Goal: Task Accomplishment & Management: Use online tool/utility

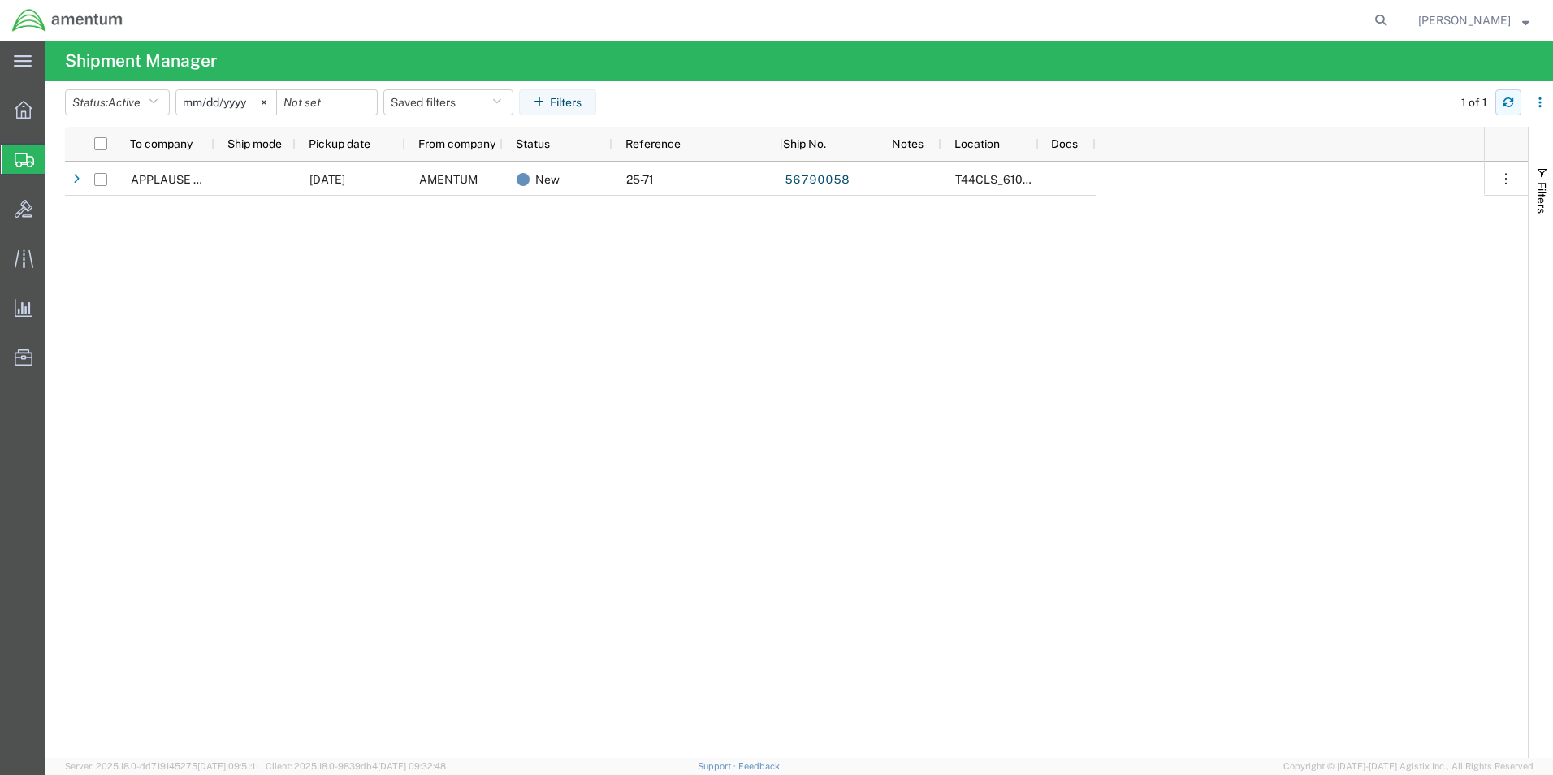
click at [1516, 97] on button "button" at bounding box center [1508, 102] width 26 height 26
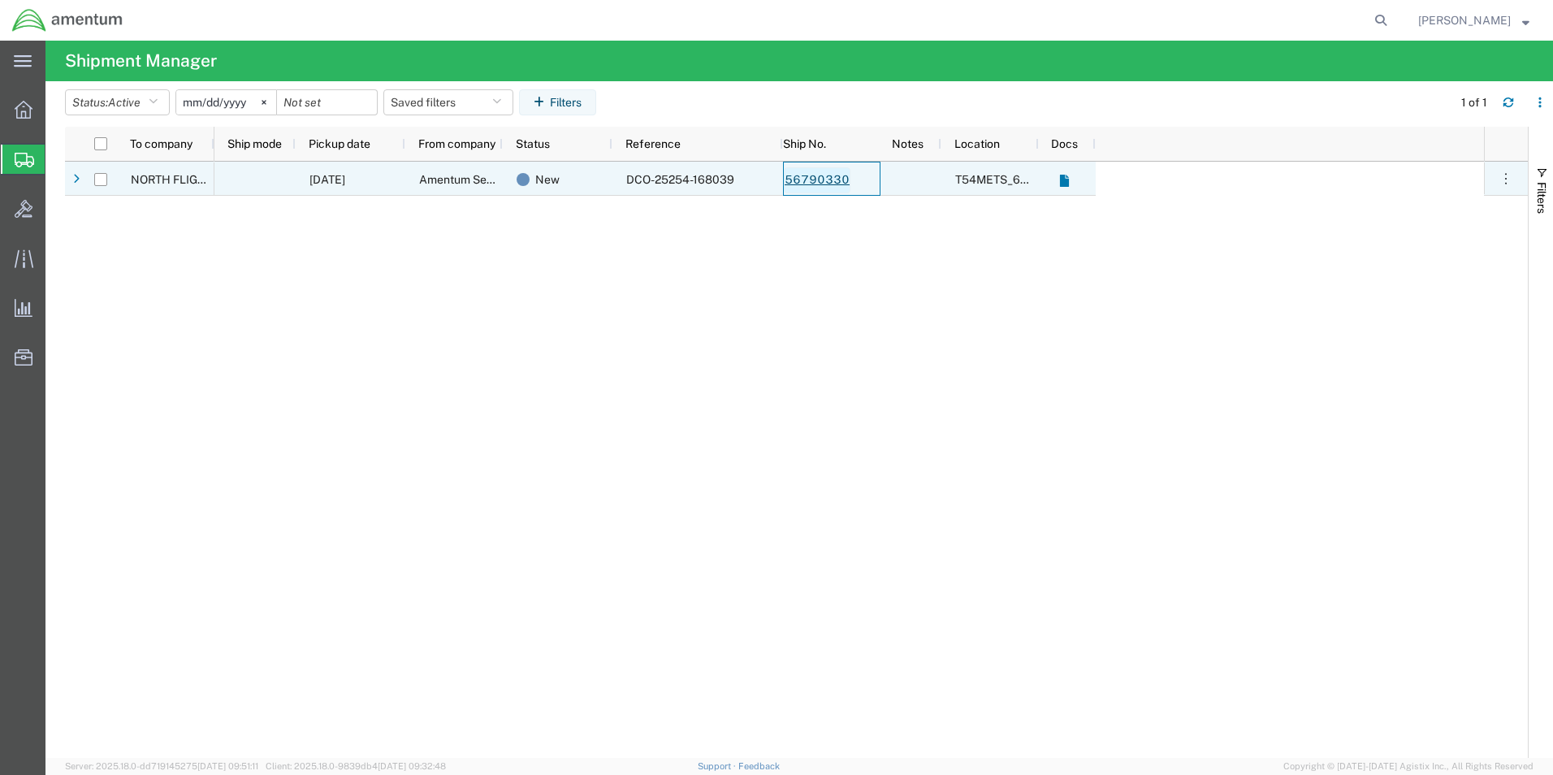
click at [836, 186] on link "56790330" at bounding box center [817, 180] width 67 height 26
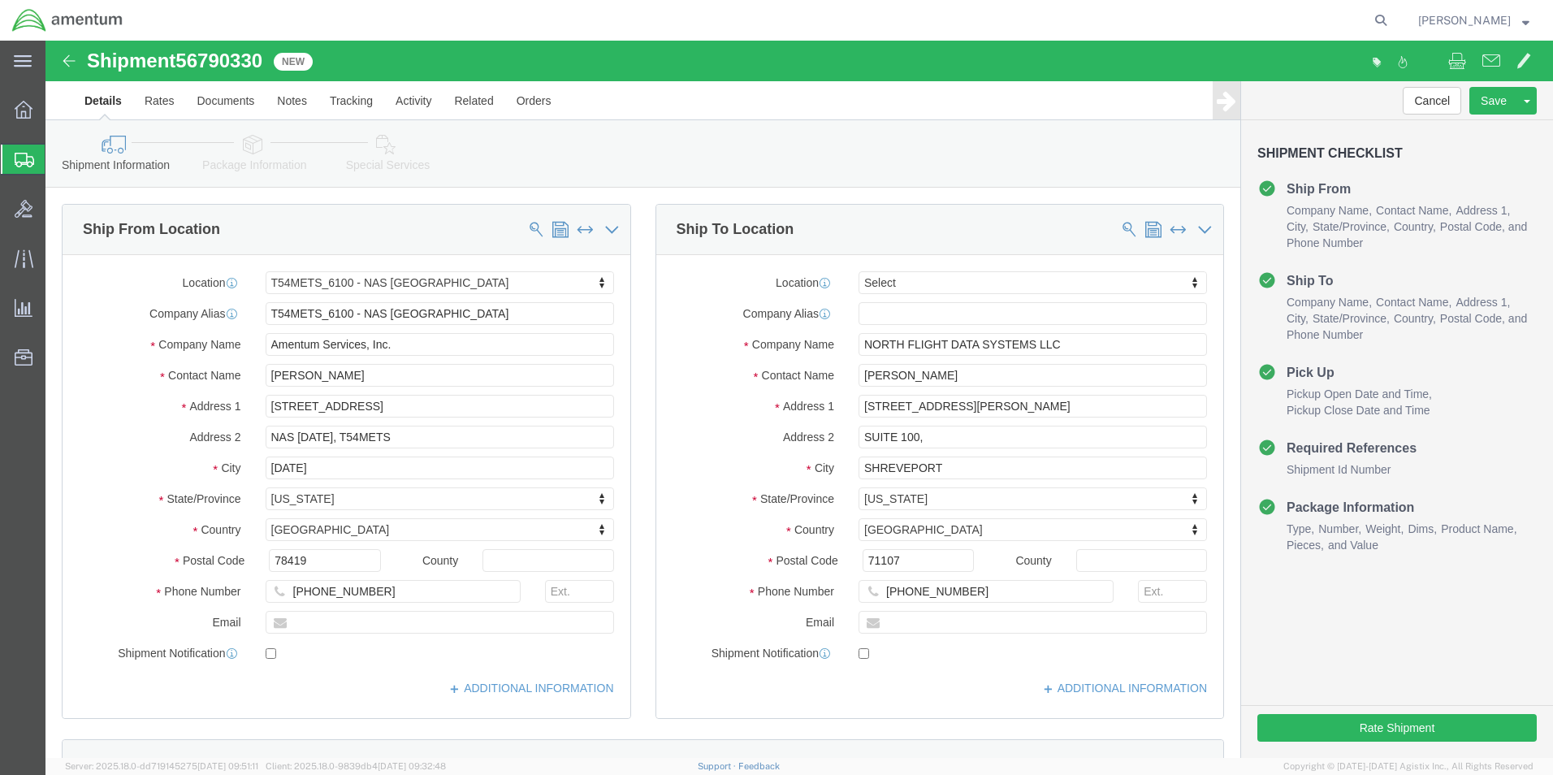
select select "67191"
select select
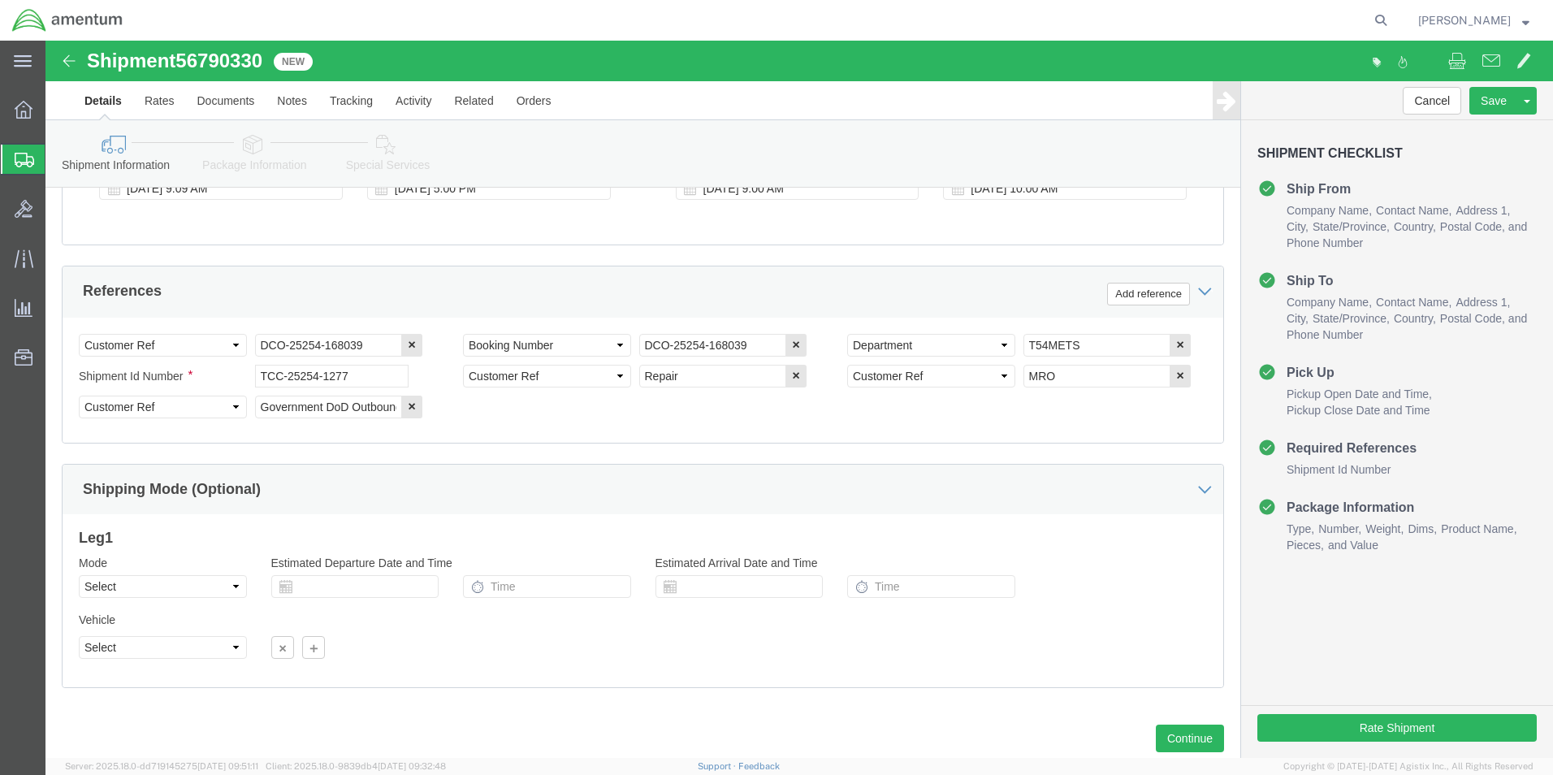
scroll to position [739, 0]
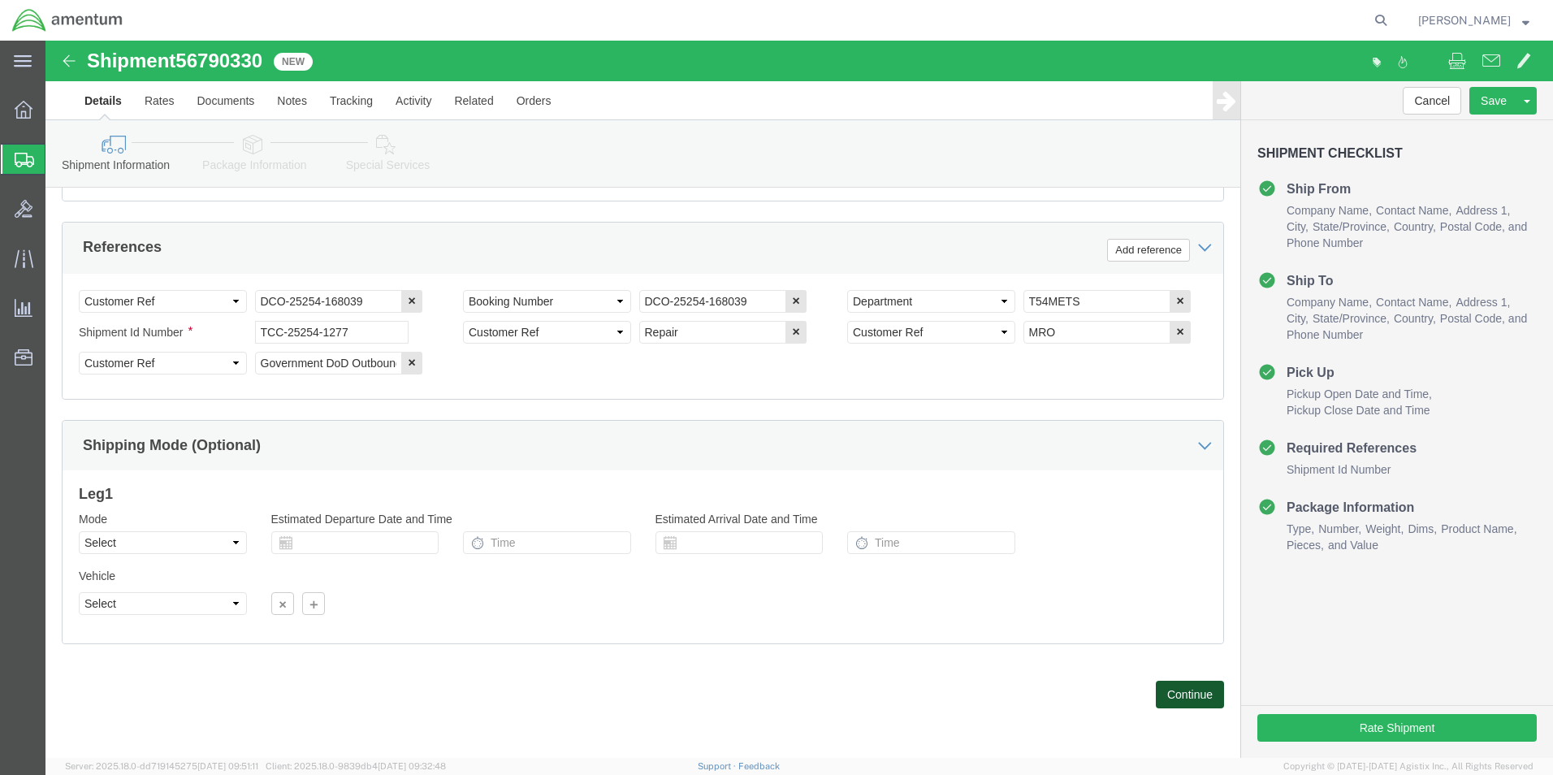
click button "Continue"
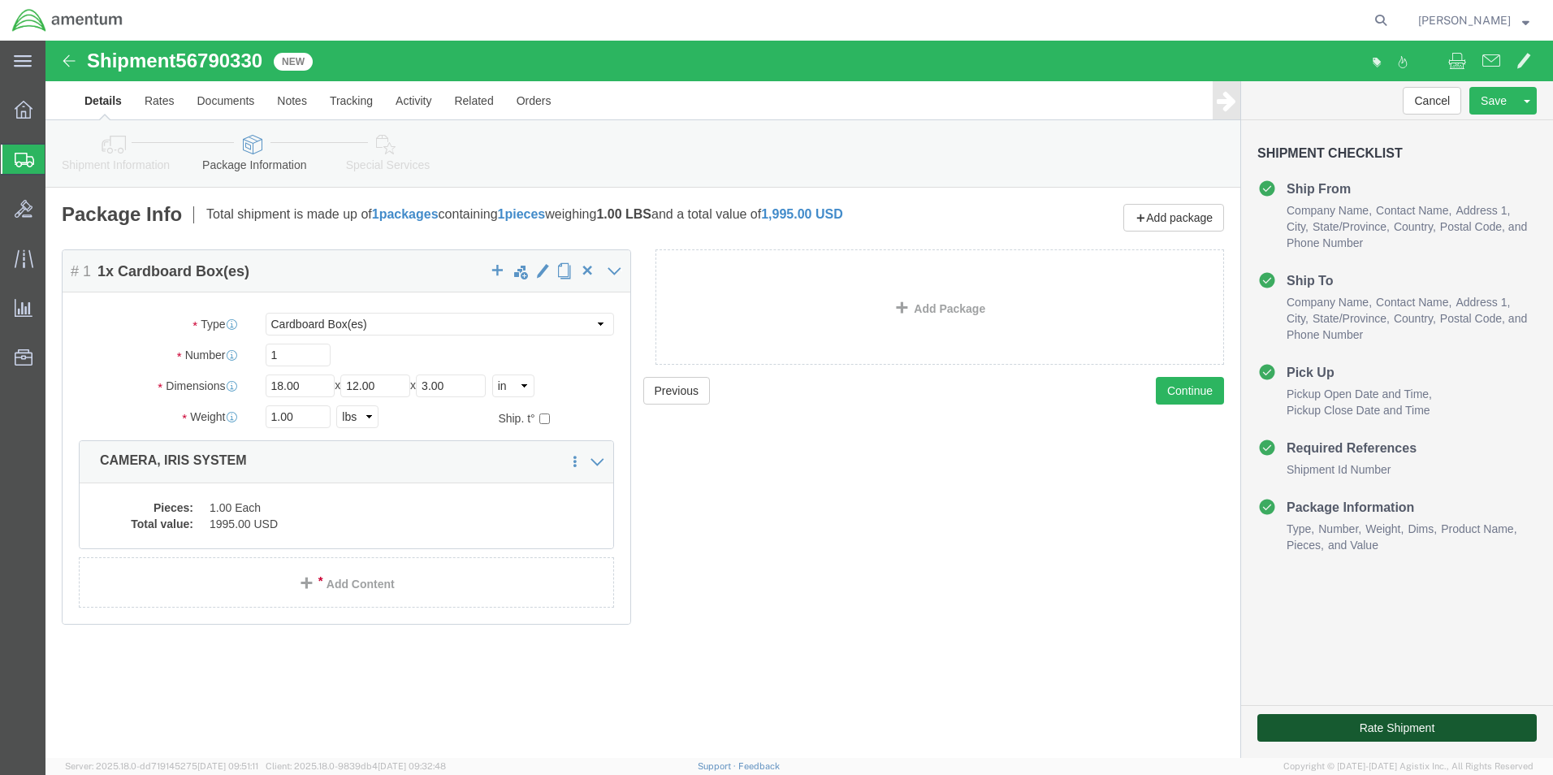
click button "Rate Shipment"
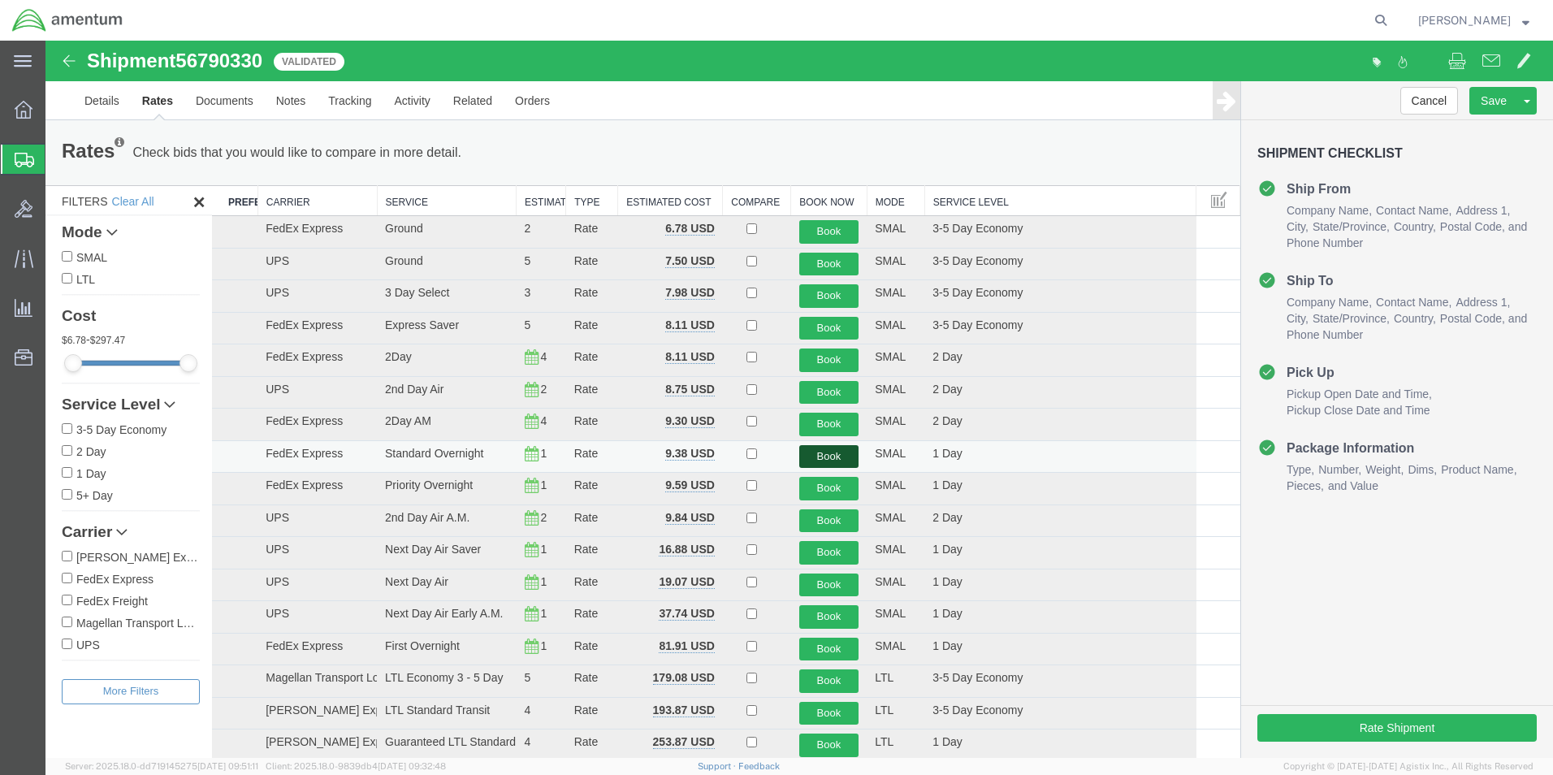
click at [814, 451] on button "Book" at bounding box center [829, 457] width 60 height 24
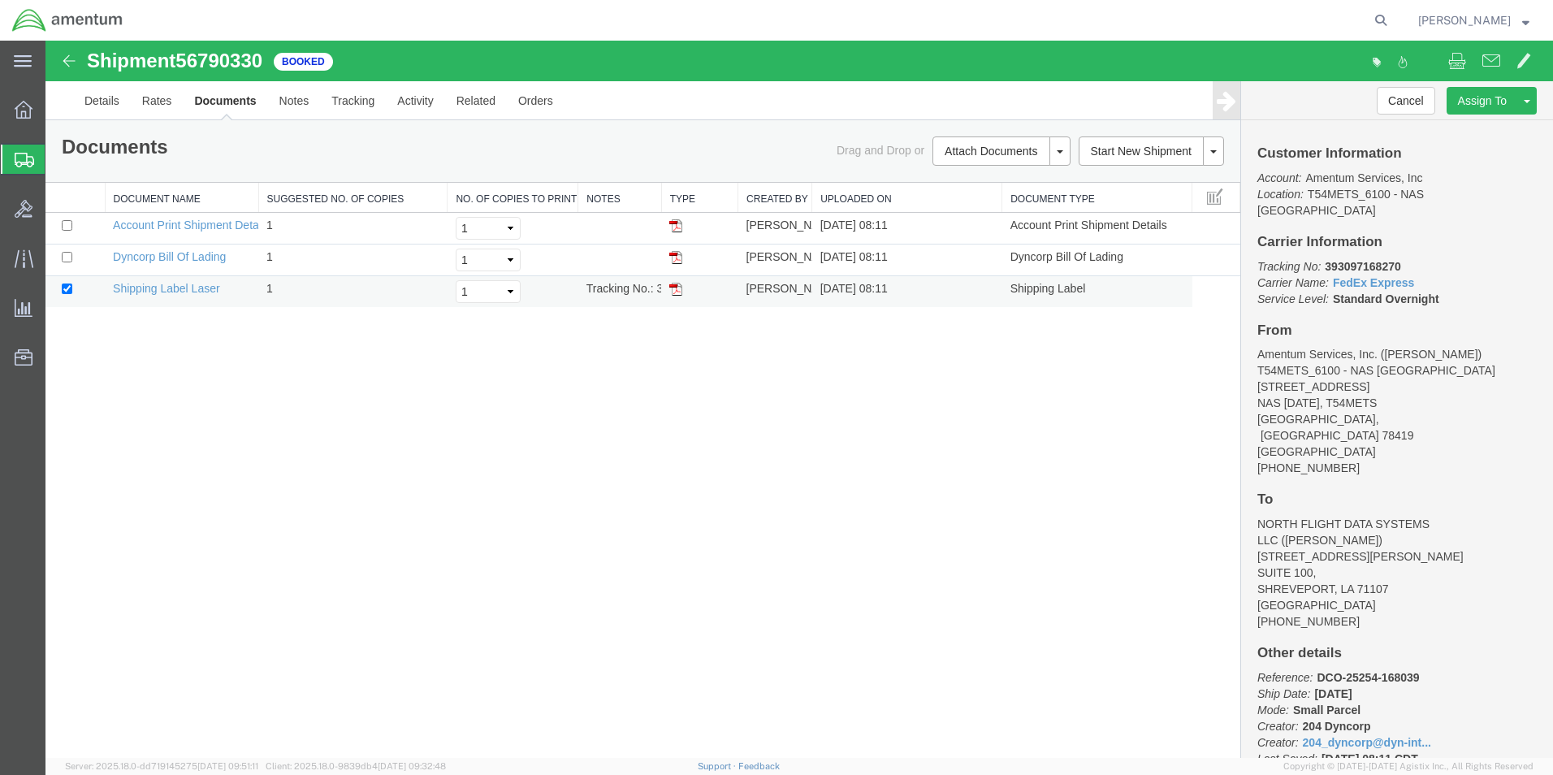
click at [674, 292] on img at bounding box center [675, 289] width 13 height 13
click at [677, 290] on img at bounding box center [675, 289] width 13 height 13
click at [18, 159] on icon at bounding box center [24, 160] width 19 height 15
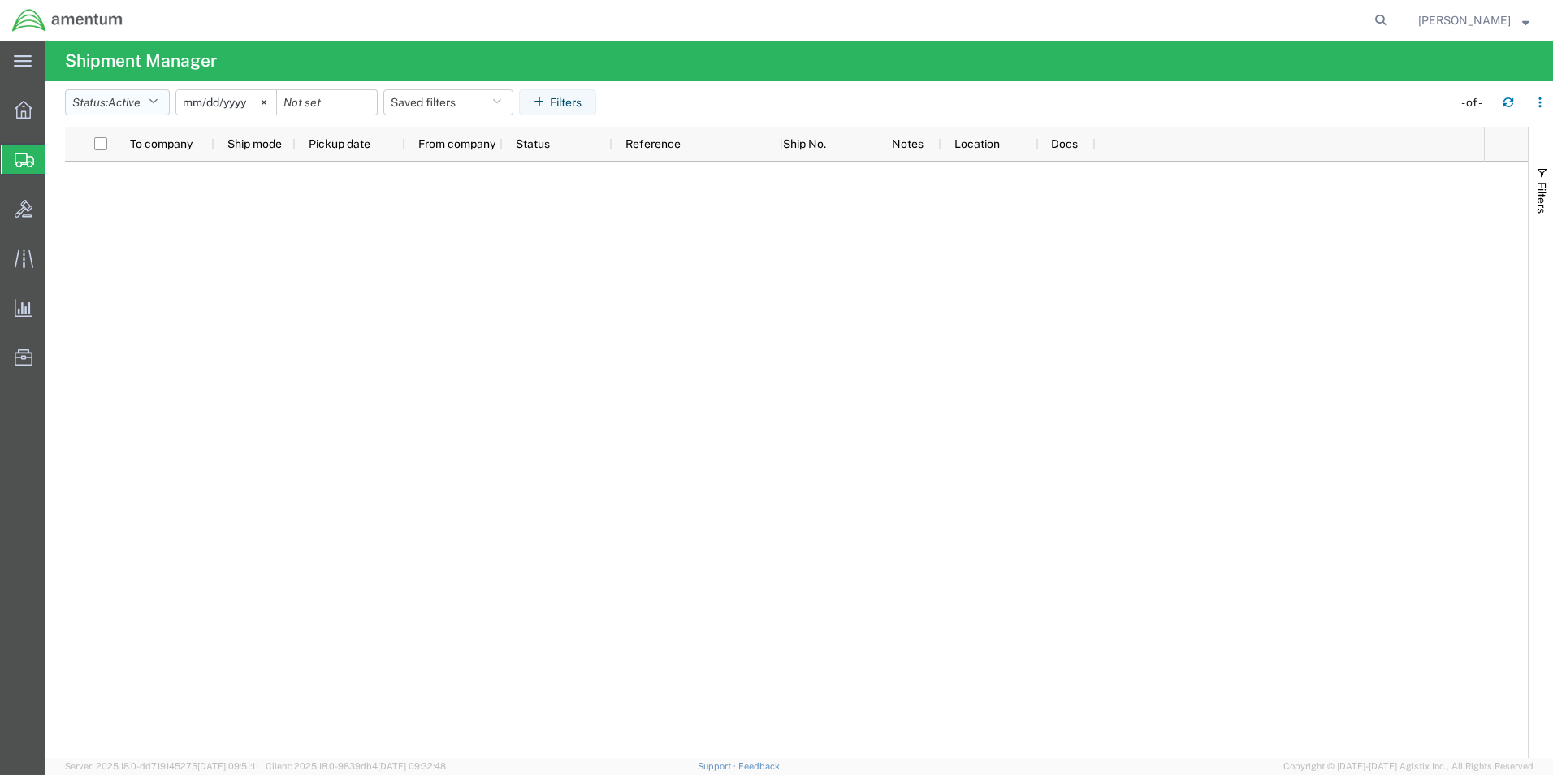
click at [158, 102] on icon "button" at bounding box center [153, 102] width 9 height 11
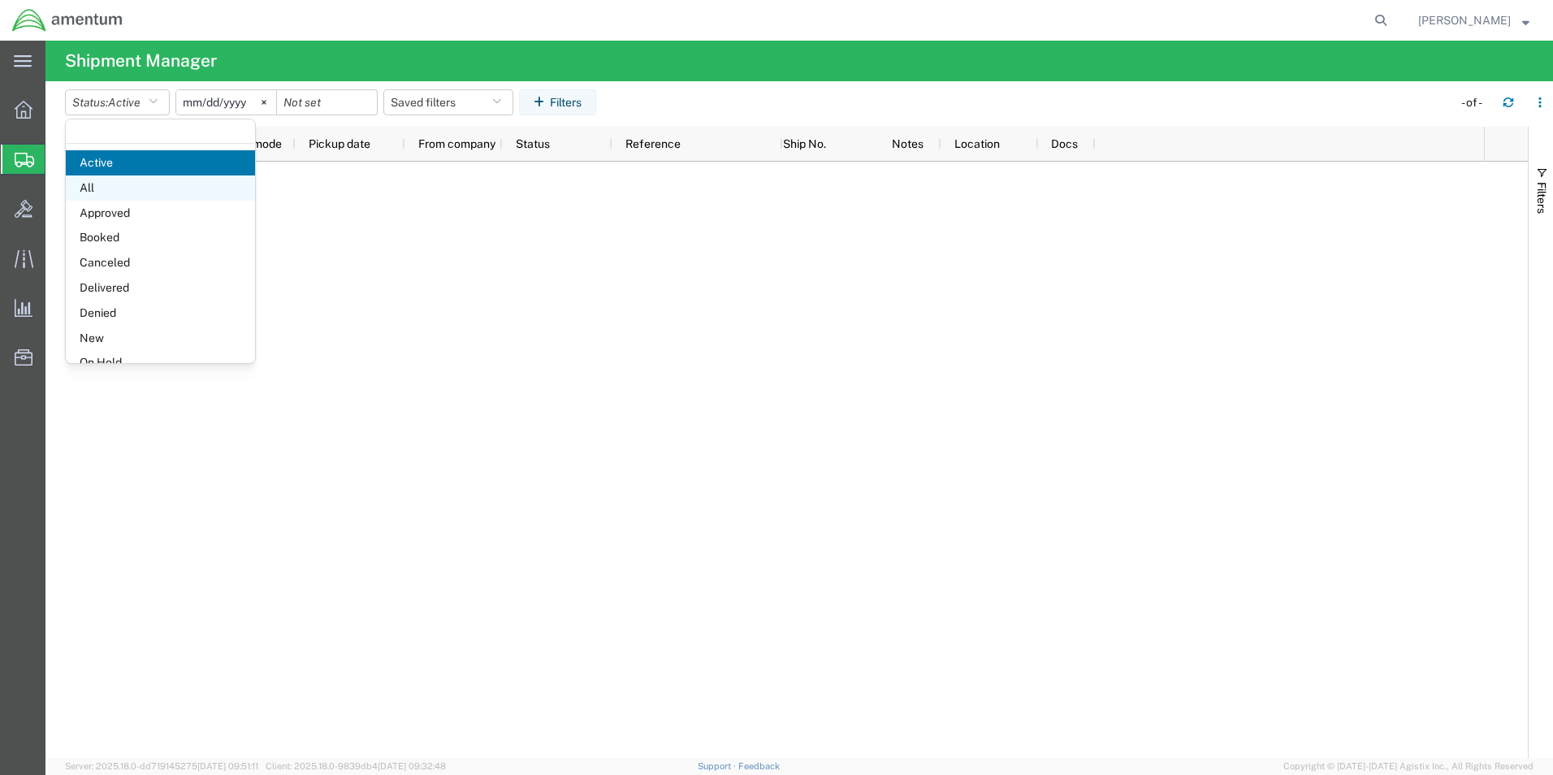
click at [159, 189] on span "All" at bounding box center [160, 187] width 189 height 25
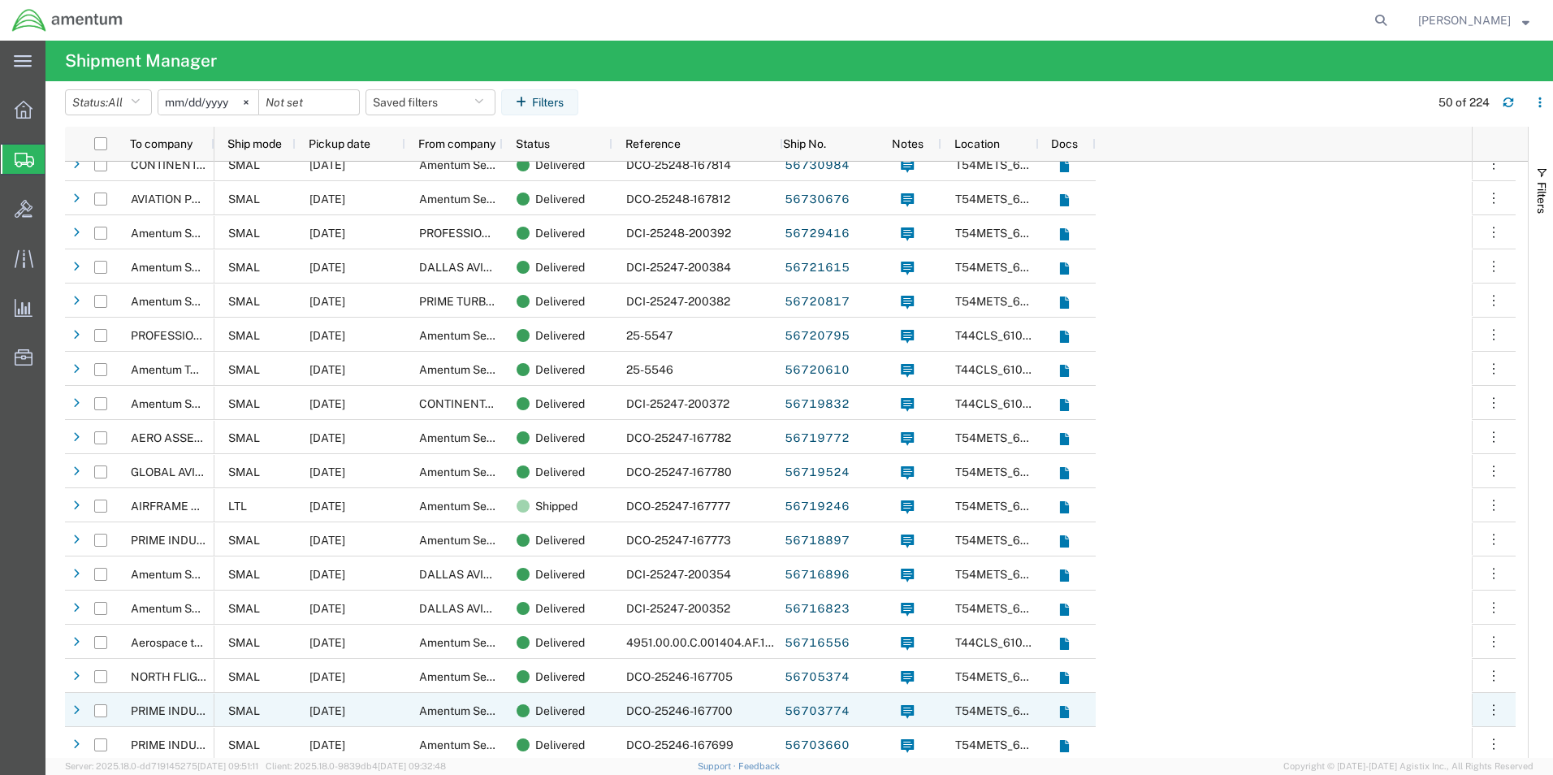
scroll to position [812, 0]
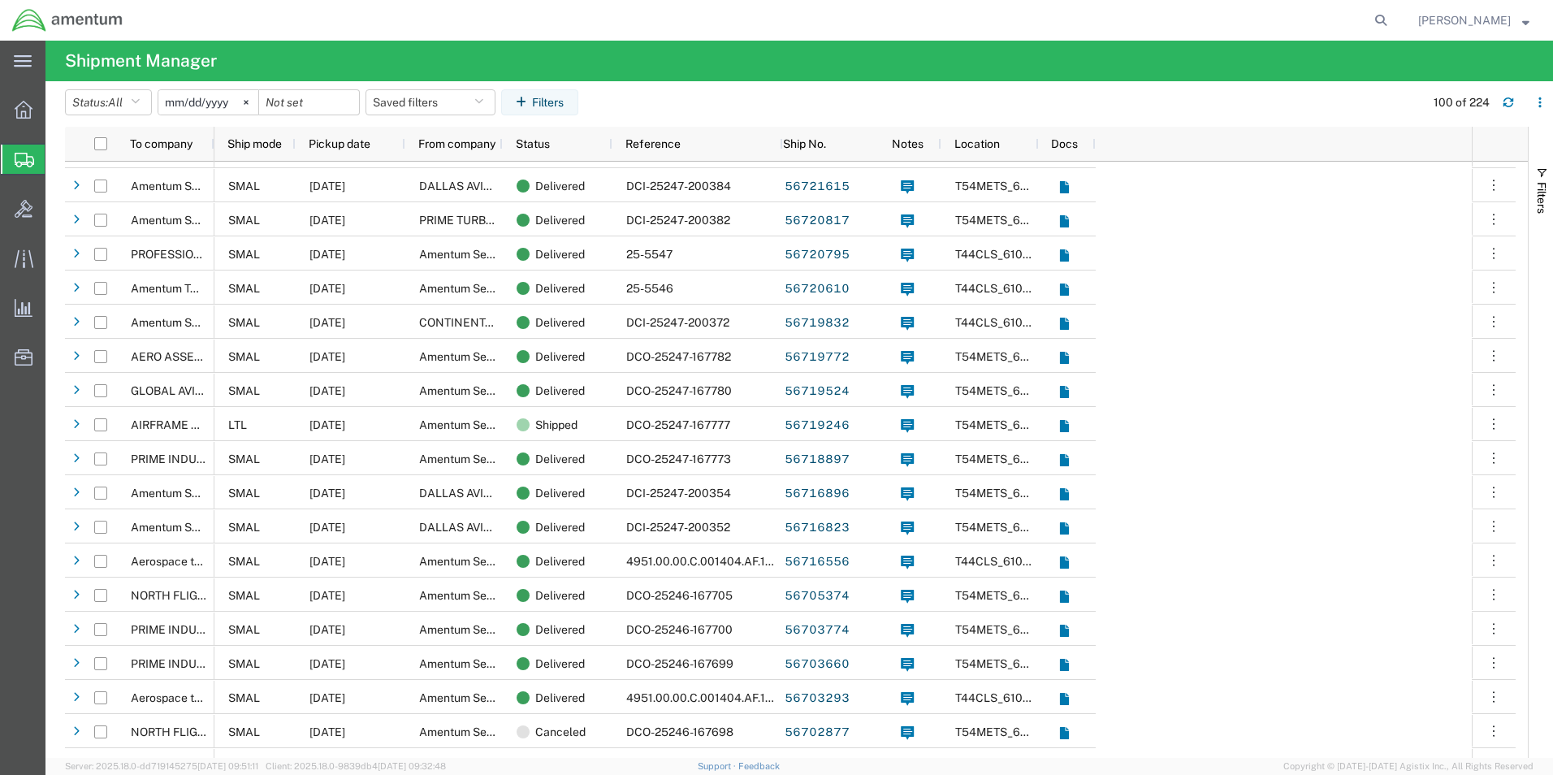
click at [19, 161] on icon at bounding box center [24, 160] width 19 height 15
click at [24, 155] on icon at bounding box center [24, 160] width 19 height 15
click at [0, 0] on span "Create Shipment" at bounding box center [0, 0] width 0 height 0
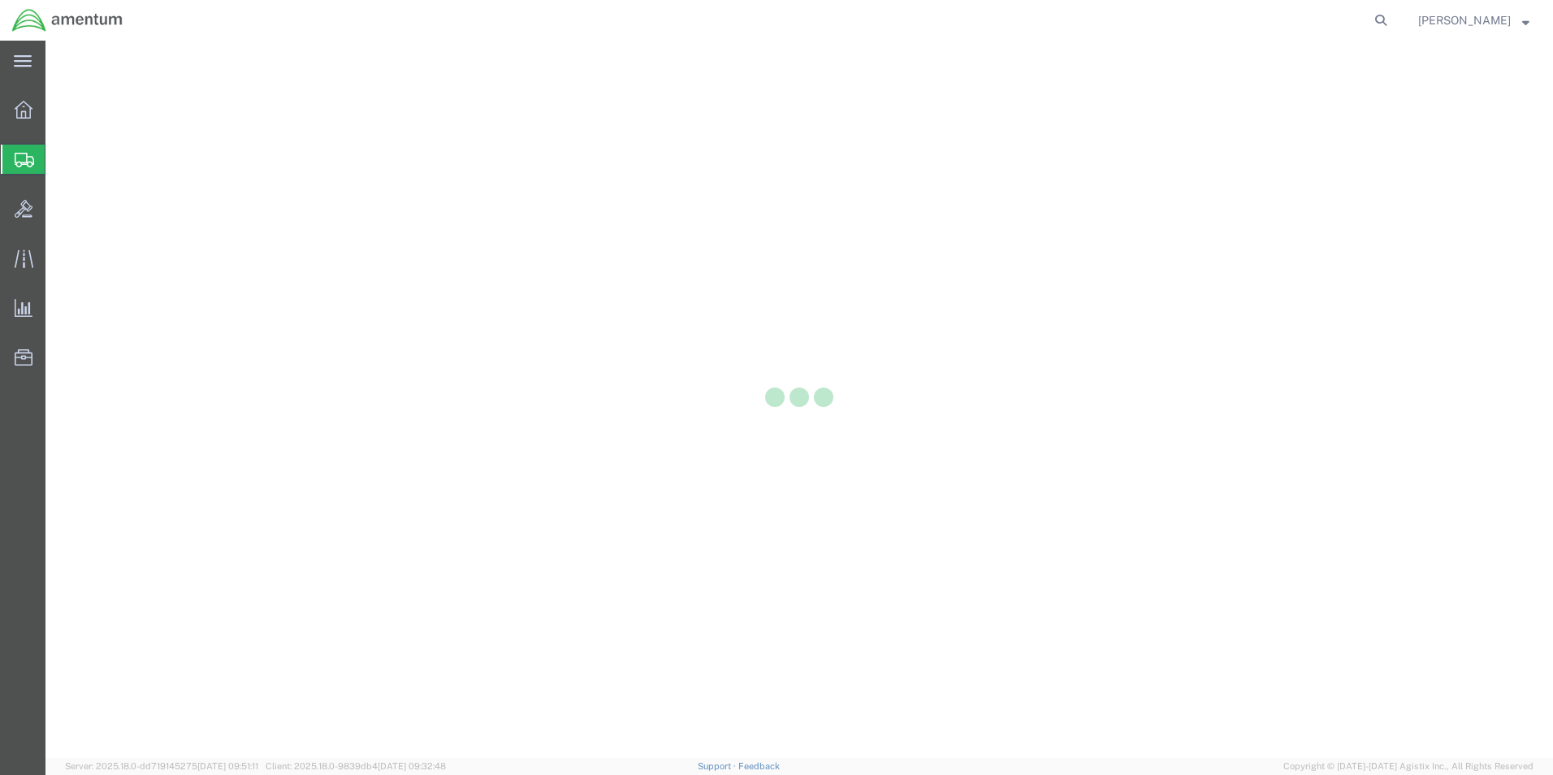
click at [23, 161] on icon at bounding box center [24, 160] width 19 height 15
